Goal: Task Accomplishment & Management: Complete application form

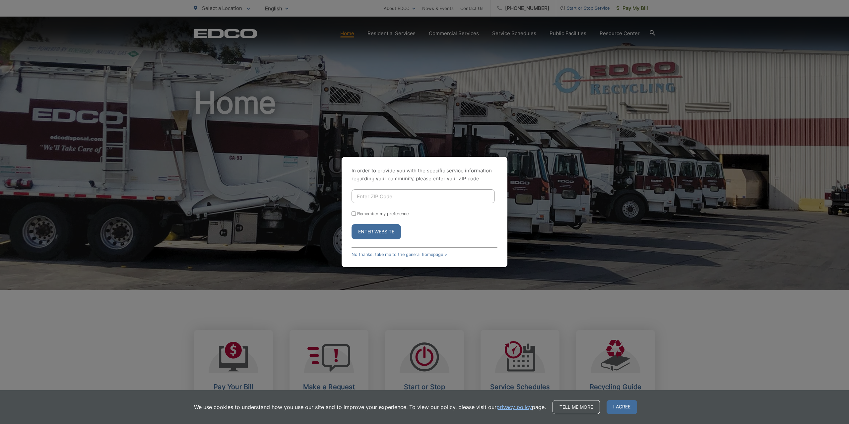
click at [413, 196] on input "Enter ZIP Code" at bounding box center [422, 196] width 143 height 14
type input "90621"
click at [352, 214] on input "Remember my preference" at bounding box center [353, 214] width 4 height 4
checkbox input "true"
click at [379, 234] on button "Enter Website" at bounding box center [375, 231] width 49 height 15
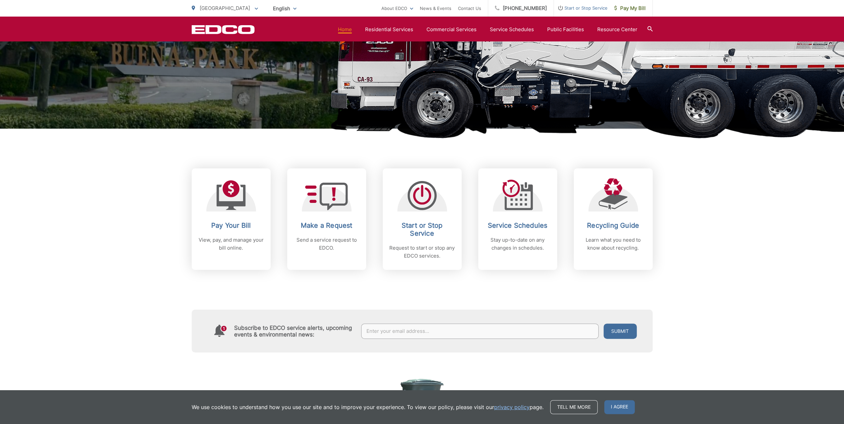
scroll to position [199, 0]
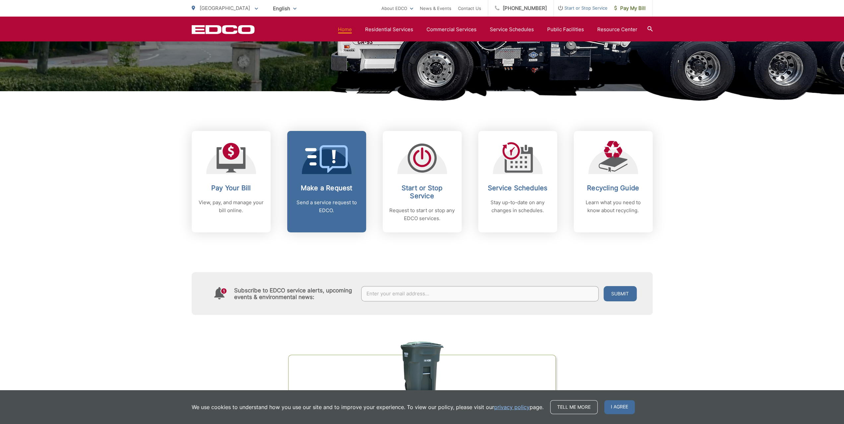
click at [340, 206] on p "Send a service request to EDCO." at bounding box center [327, 207] width 66 height 16
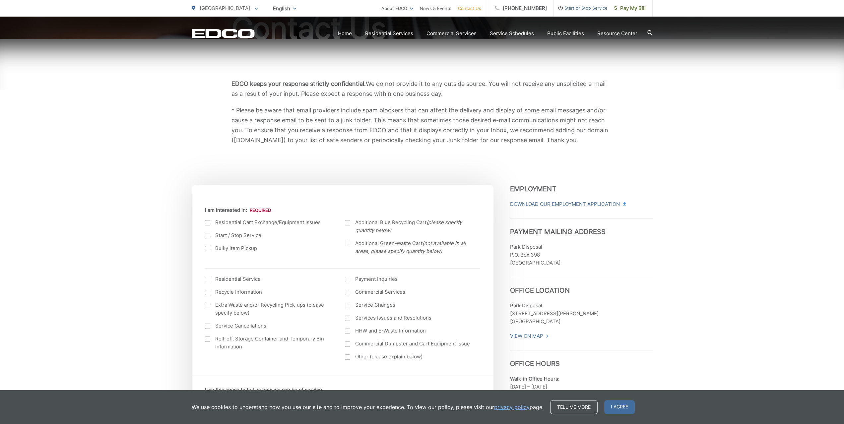
scroll to position [99, 0]
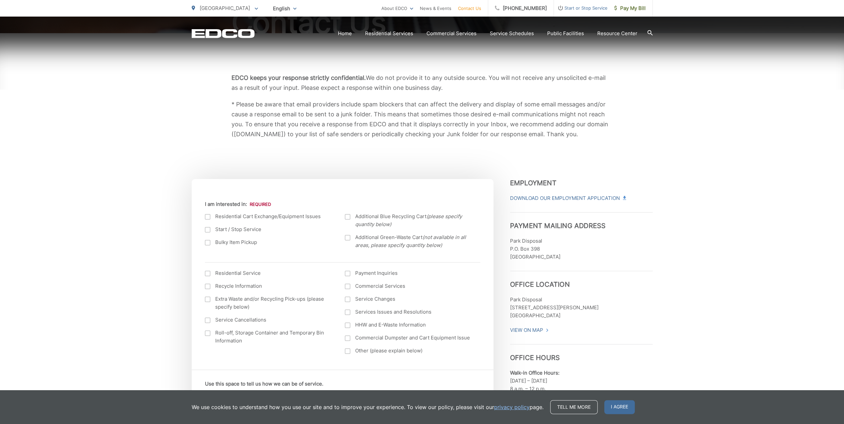
click at [209, 244] on div at bounding box center [207, 242] width 5 height 5
click at [0, 0] on input "Bulky Item Pickup" at bounding box center [0, 0] width 0 height 0
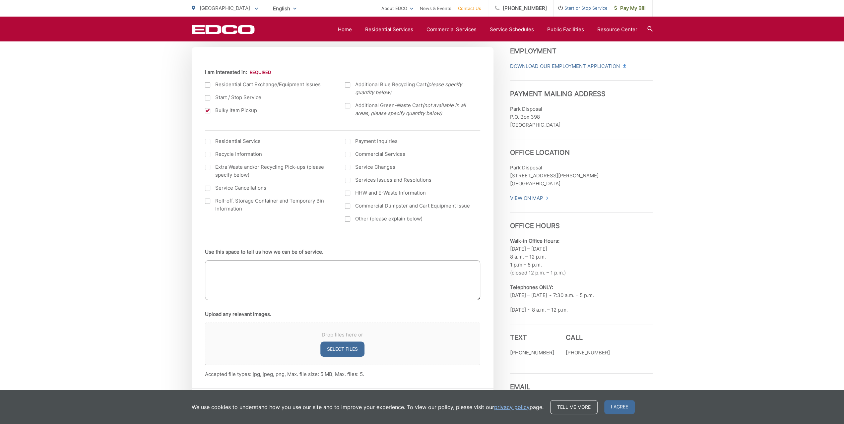
scroll to position [232, 0]
click at [281, 280] on textarea "Use this space to tell us how we can be of service." at bounding box center [342, 280] width 275 height 40
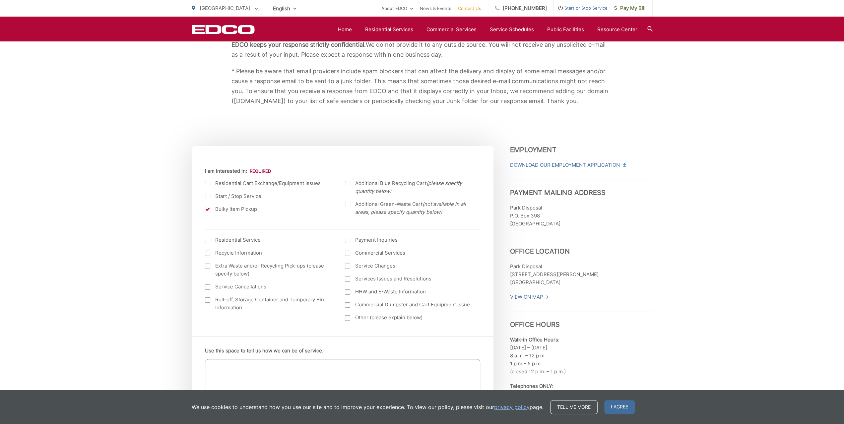
scroll to position [0, 0]
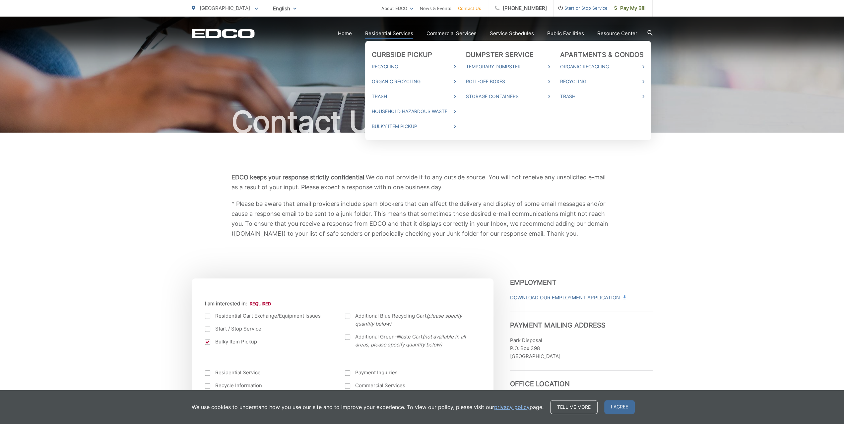
click at [395, 32] on link "Residential Services" at bounding box center [389, 34] width 48 height 8
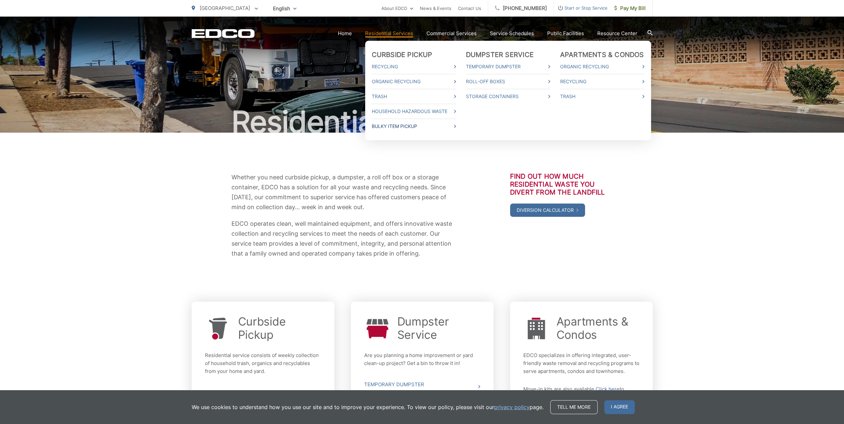
click at [387, 127] on link "Bulky Item Pickup" at bounding box center [414, 126] width 84 height 8
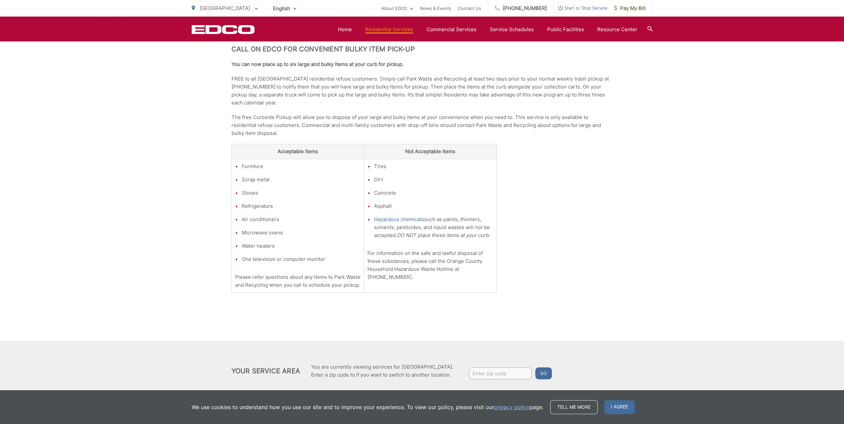
scroll to position [166, 0]
